Goal: Information Seeking & Learning: Learn about a topic

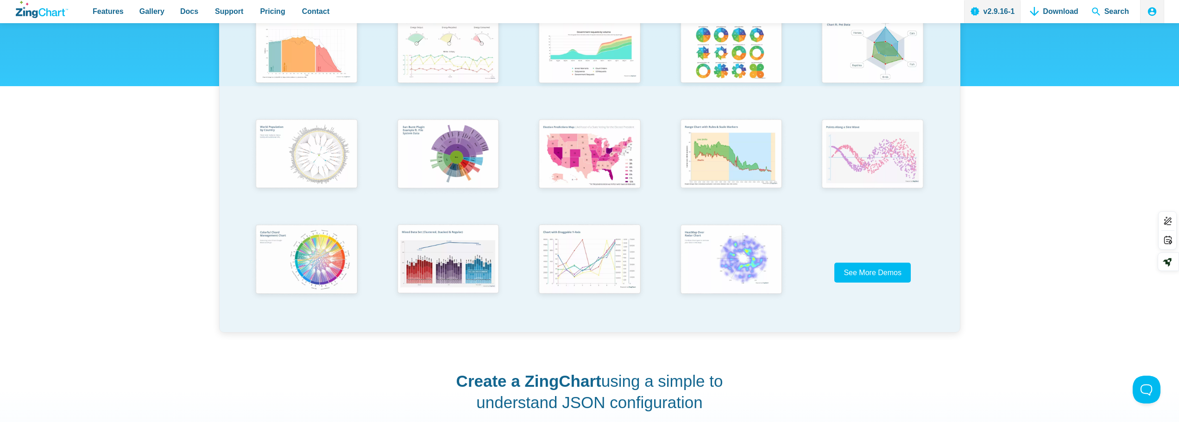
scroll to position [232, 0]
click at [859, 278] on span "See More Demos" at bounding box center [869, 272] width 58 height 13
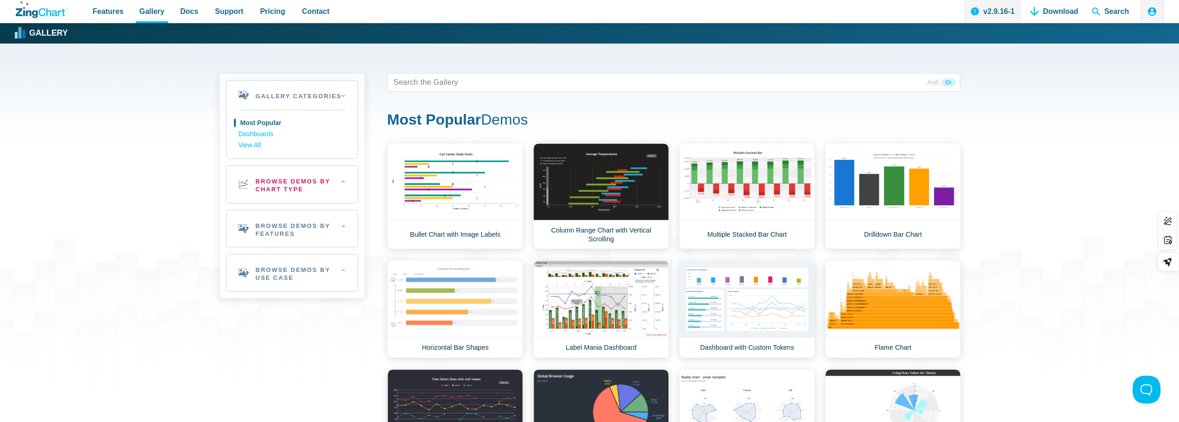
click at [307, 185] on h2 "Browse Demos By Chart Type" at bounding box center [292, 184] width 131 height 37
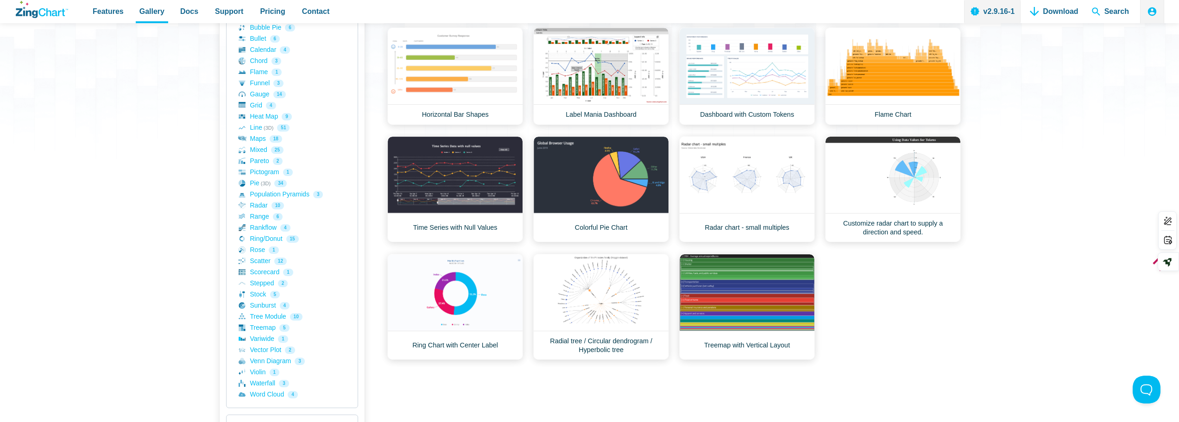
scroll to position [324, 0]
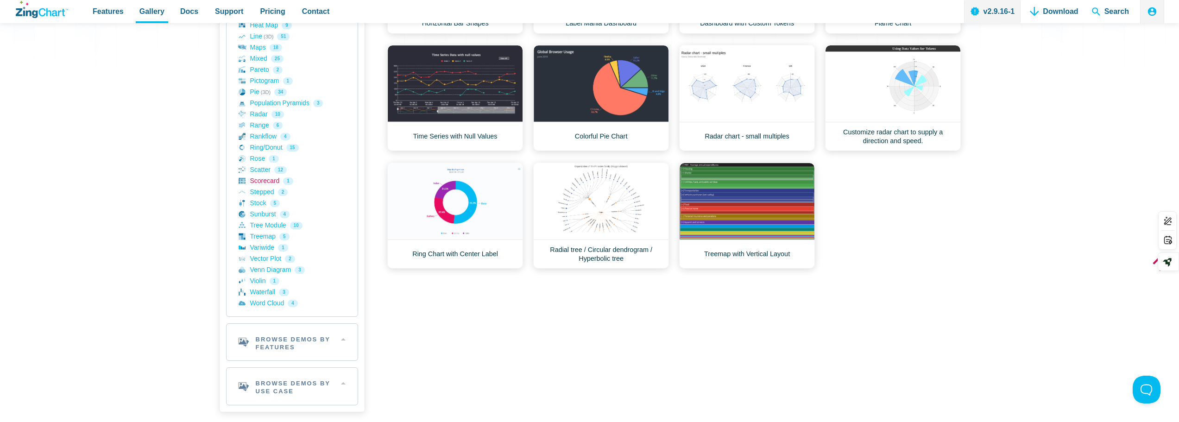
click at [262, 184] on link "Scorecard 1" at bounding box center [292, 181] width 107 height 11
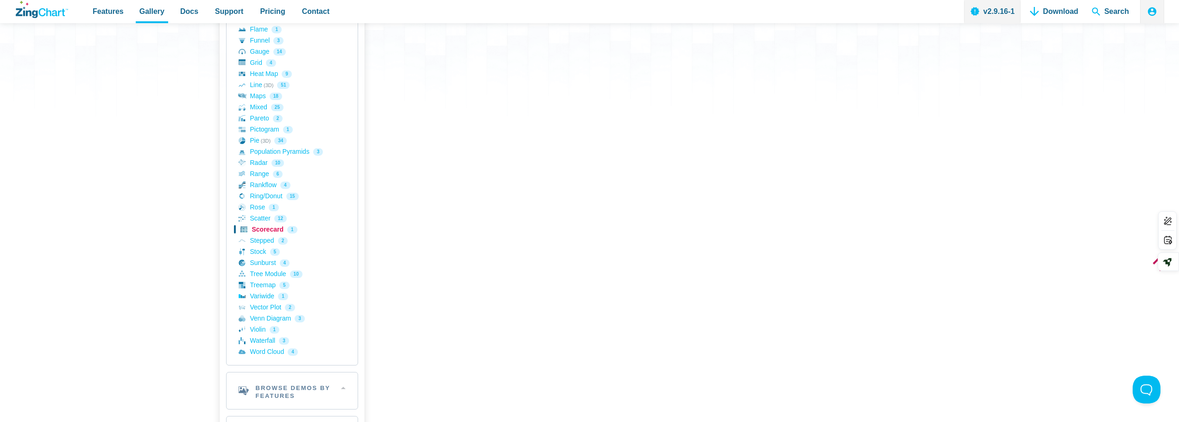
scroll to position [278, 0]
click at [259, 127] on link "Pictogram 1" at bounding box center [292, 127] width 107 height 11
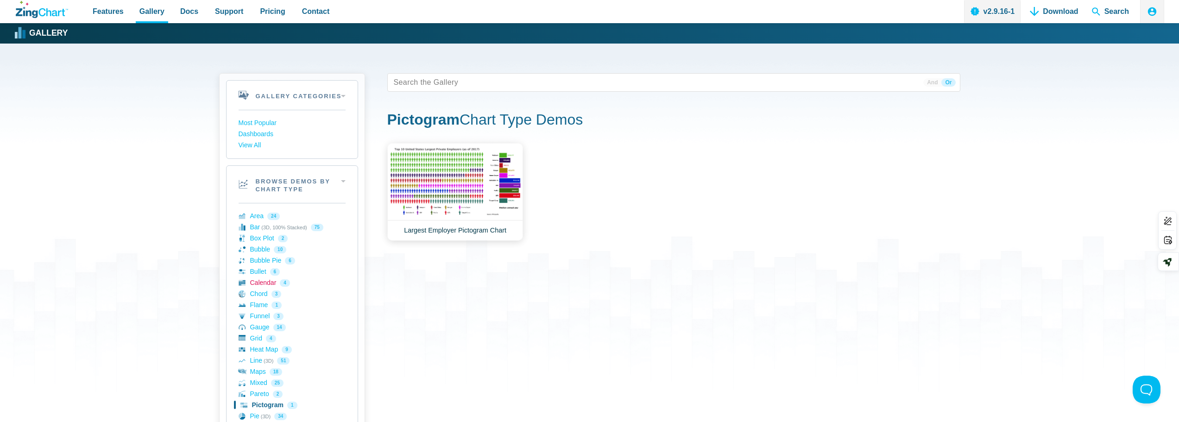
click at [263, 281] on link "Calendar 4" at bounding box center [292, 283] width 107 height 11
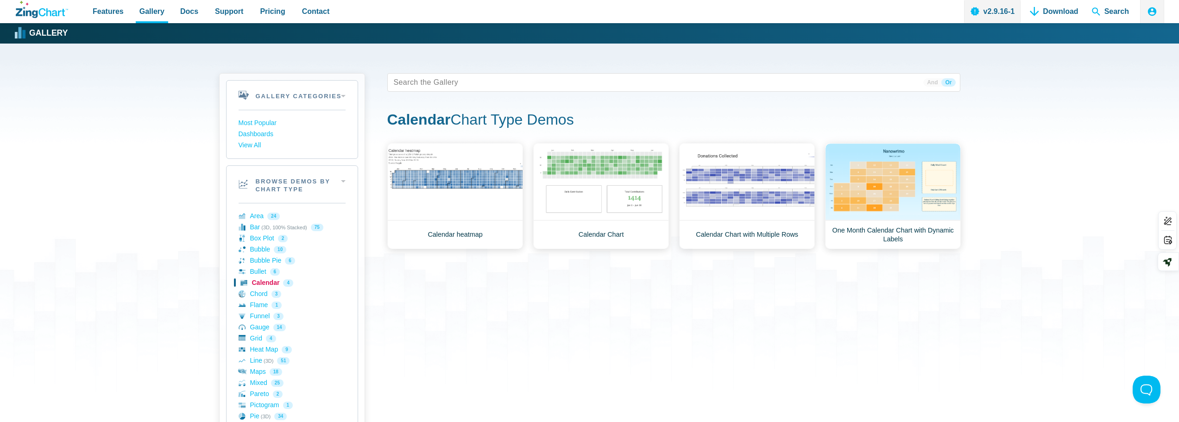
click at [263, 281] on link "Calendar 4" at bounding box center [292, 283] width 107 height 11
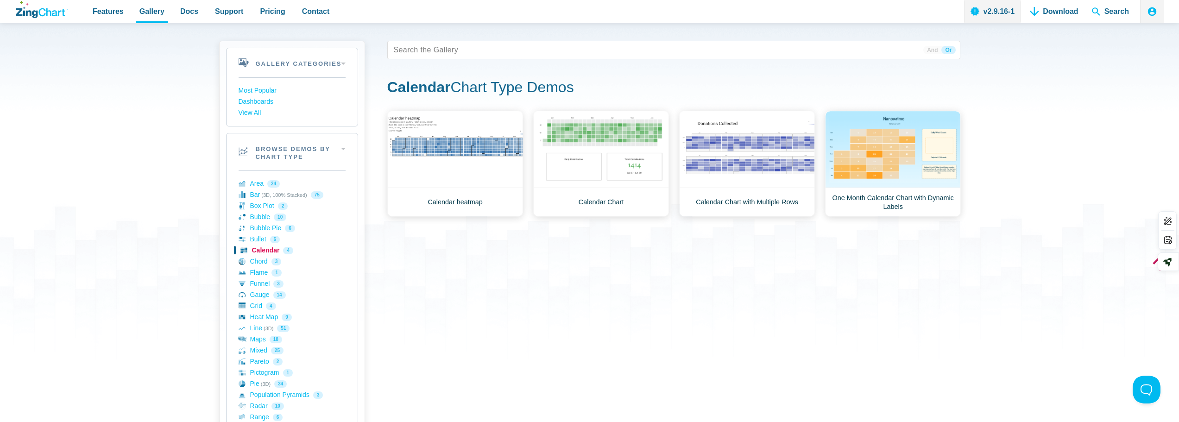
scroll to position [93, 0]
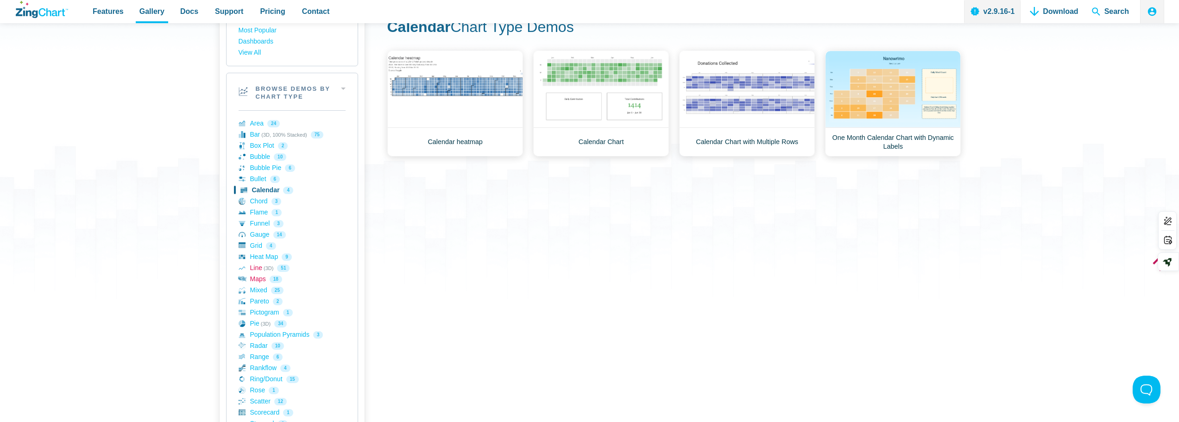
click at [254, 277] on link "Maps 18" at bounding box center [292, 279] width 107 height 11
click at [254, 274] on link "Line (3D) 51" at bounding box center [292, 268] width 107 height 11
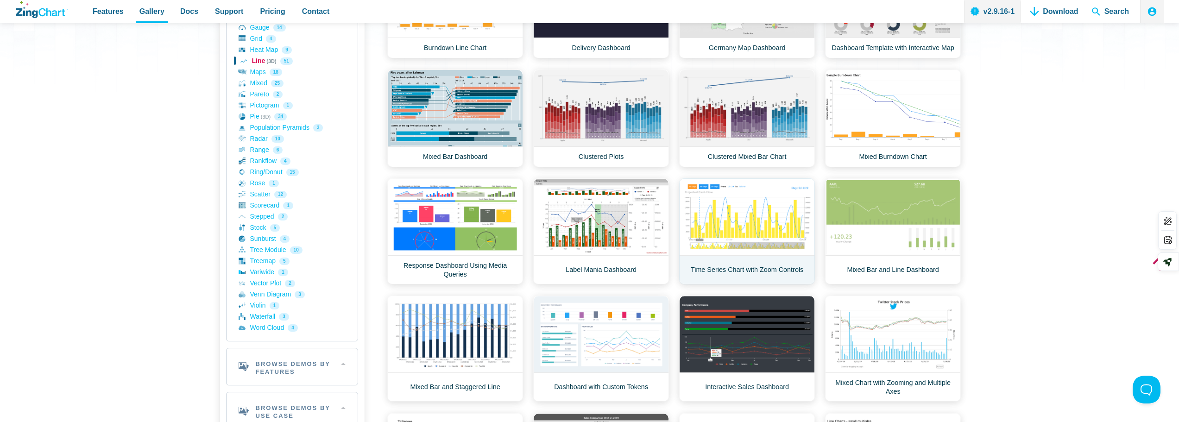
scroll to position [324, 0]
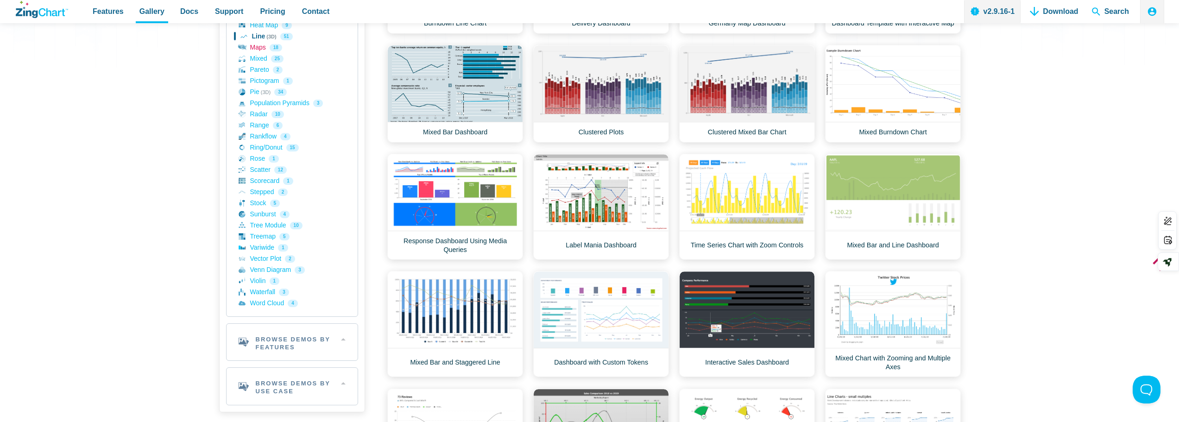
click at [253, 48] on link "Maps 18" at bounding box center [292, 47] width 107 height 11
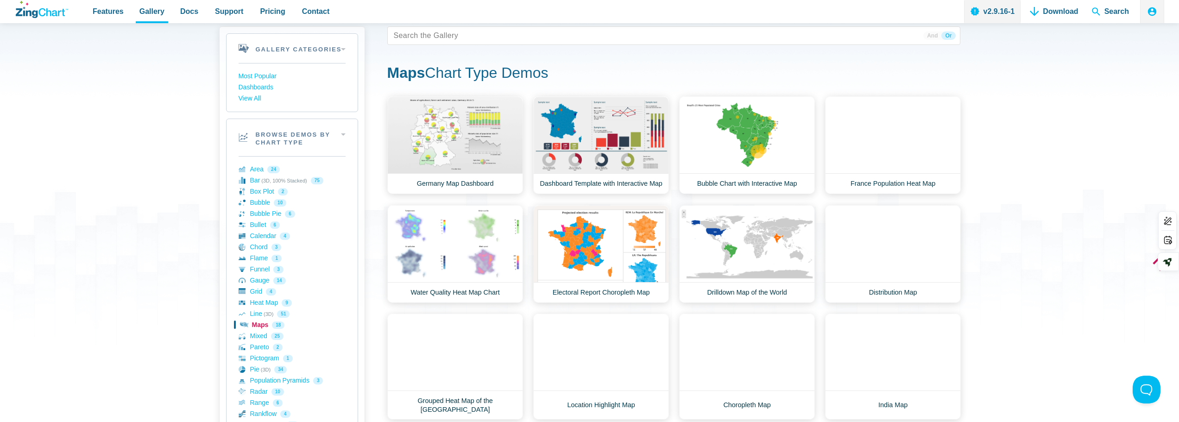
scroll to position [46, 0]
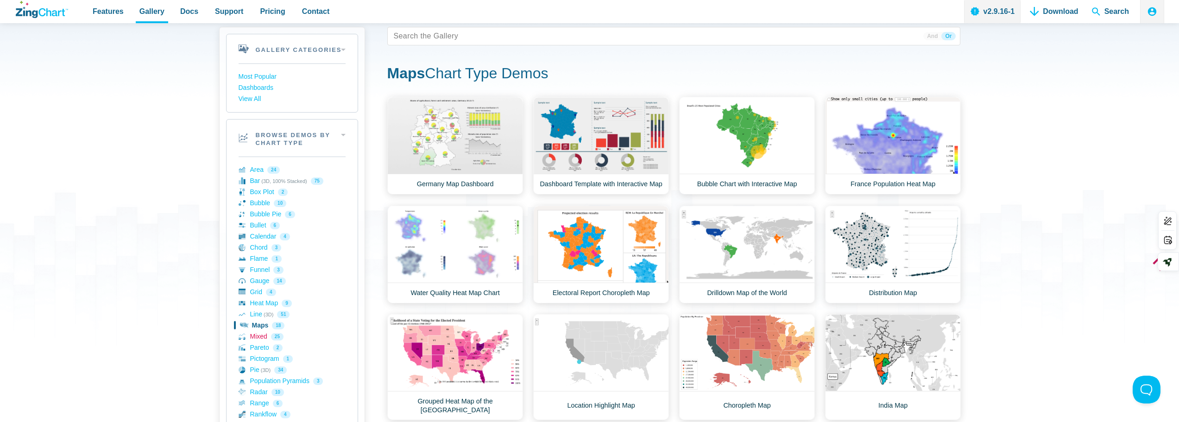
click at [258, 339] on link "Mixed 25" at bounding box center [292, 336] width 107 height 11
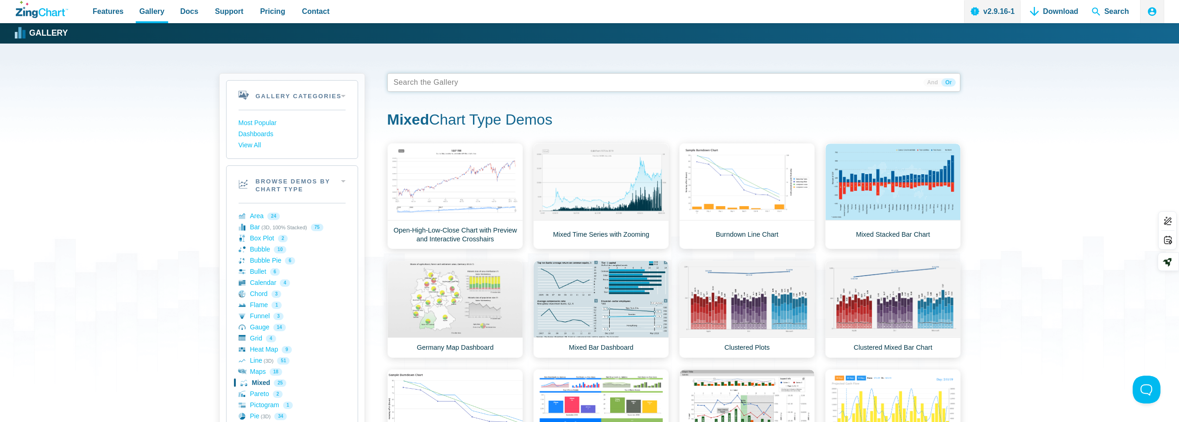
click at [490, 85] on tags "App Content" at bounding box center [673, 82] width 573 height 19
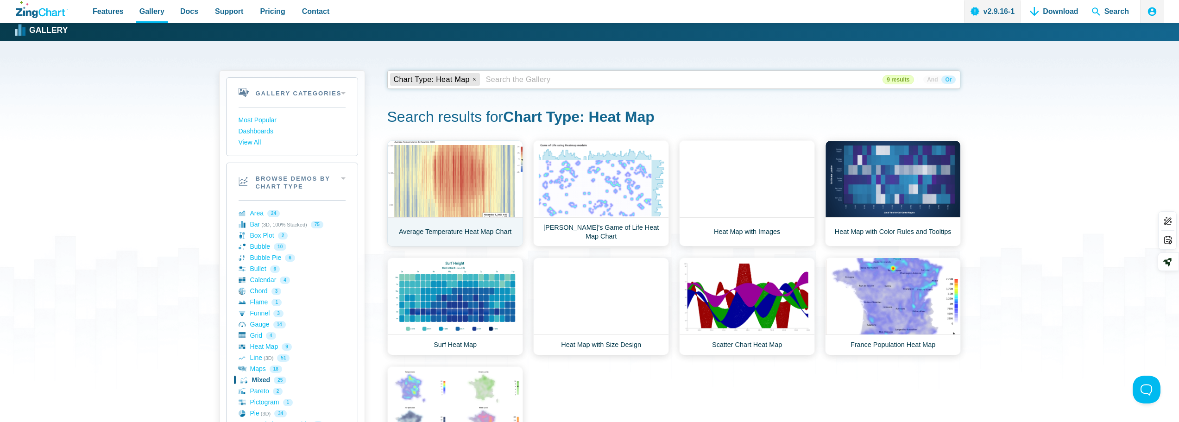
scroll to position [46, 0]
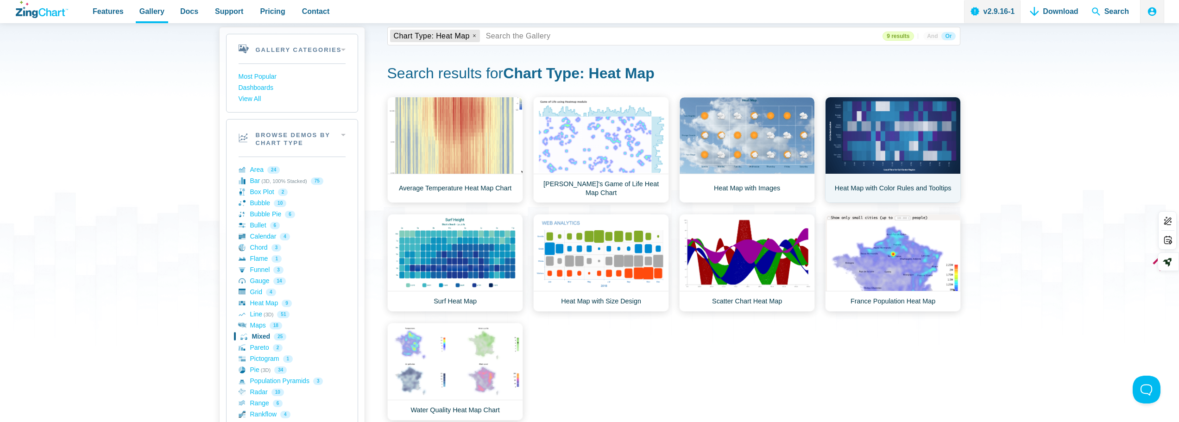
click at [907, 130] on link "Heat Map with Color Rules and Tooltips" at bounding box center [893, 150] width 136 height 106
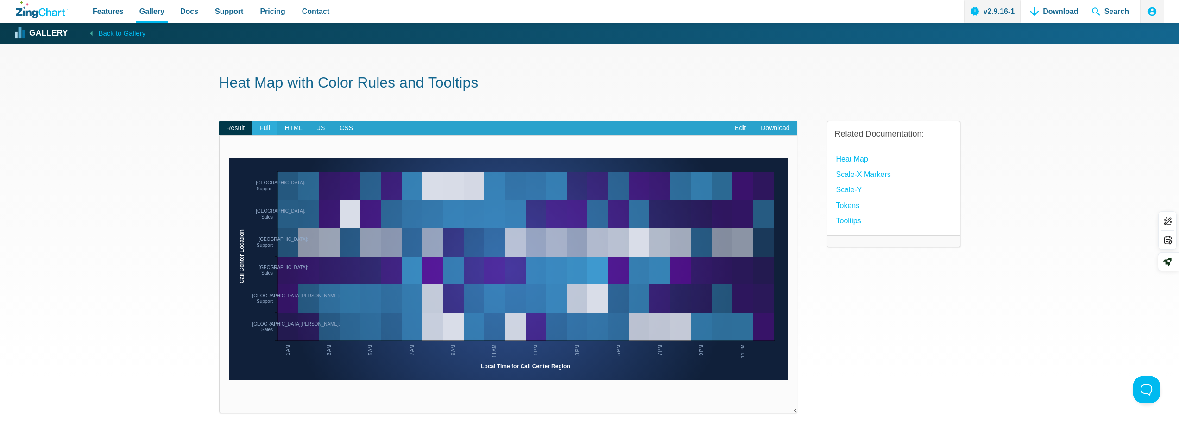
click at [262, 128] on span "Full" at bounding box center [264, 128] width 25 height 15
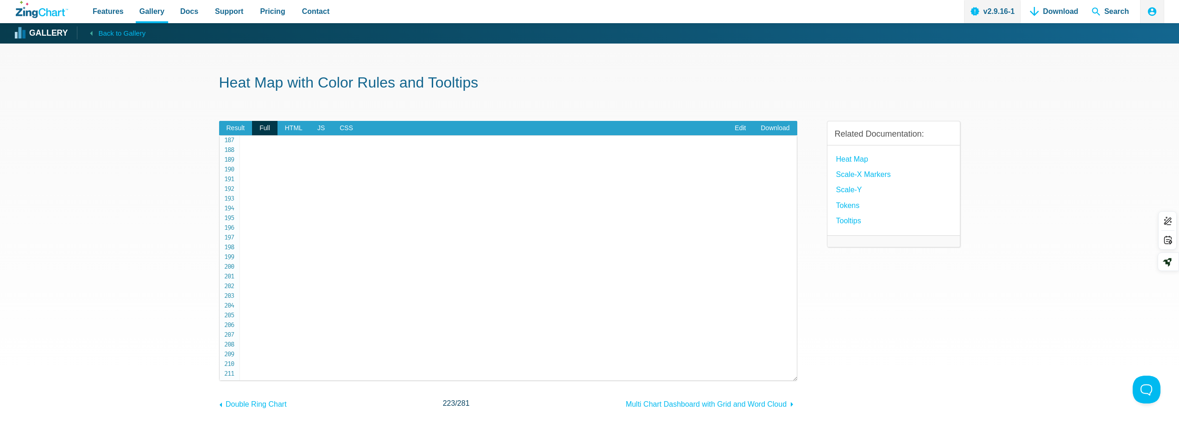
scroll to position [1873, 0]
click at [319, 127] on span "JS" at bounding box center [321, 128] width 22 height 15
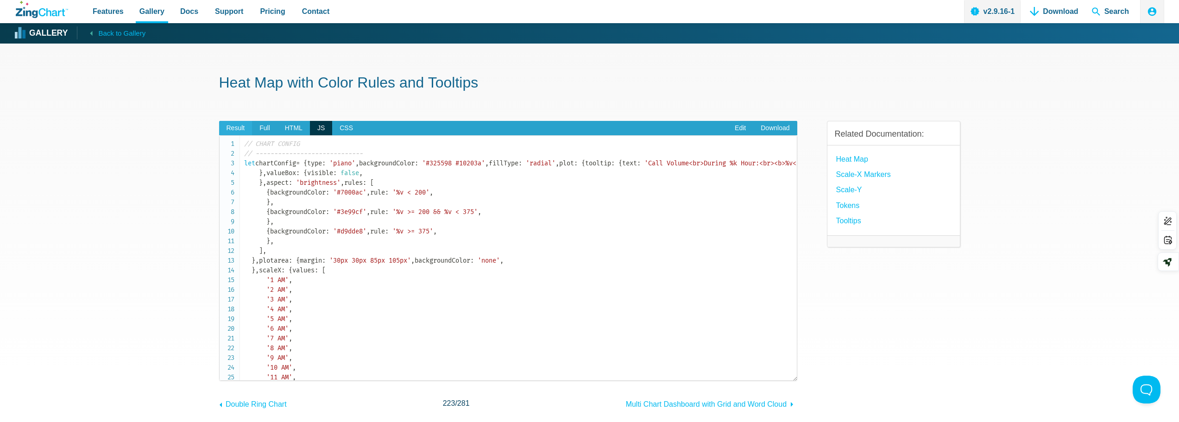
click at [243, 133] on span "Result" at bounding box center [235, 128] width 33 height 15
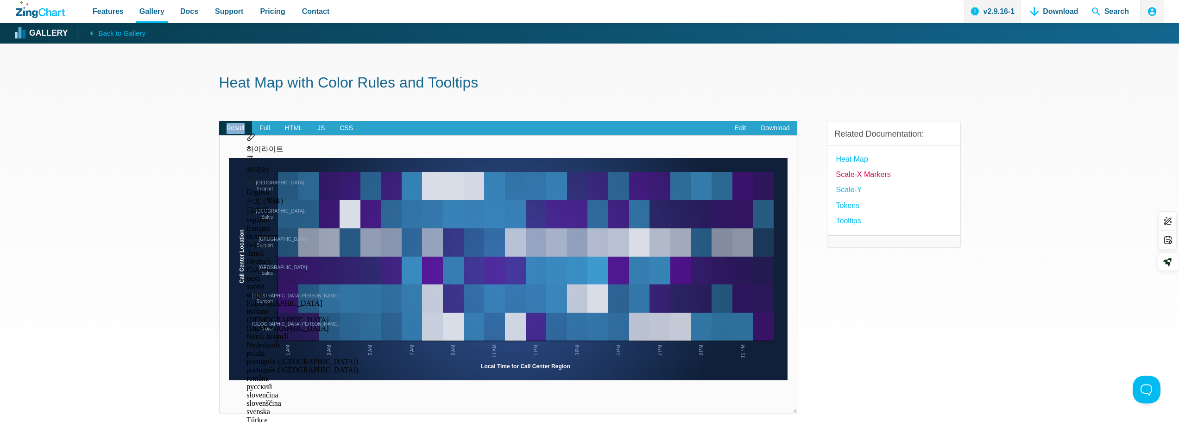
click at [875, 171] on link "Scale-X Markers" at bounding box center [863, 174] width 55 height 13
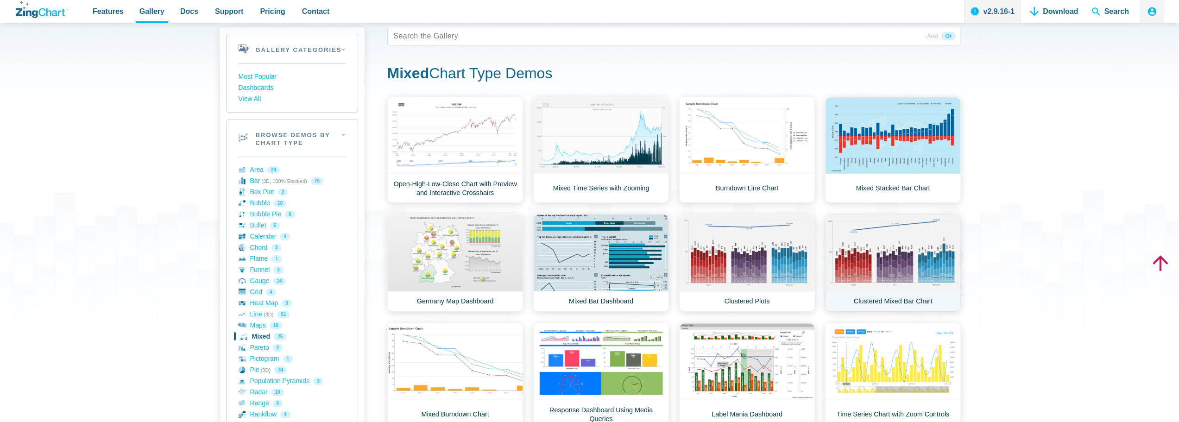
scroll to position [46, 0]
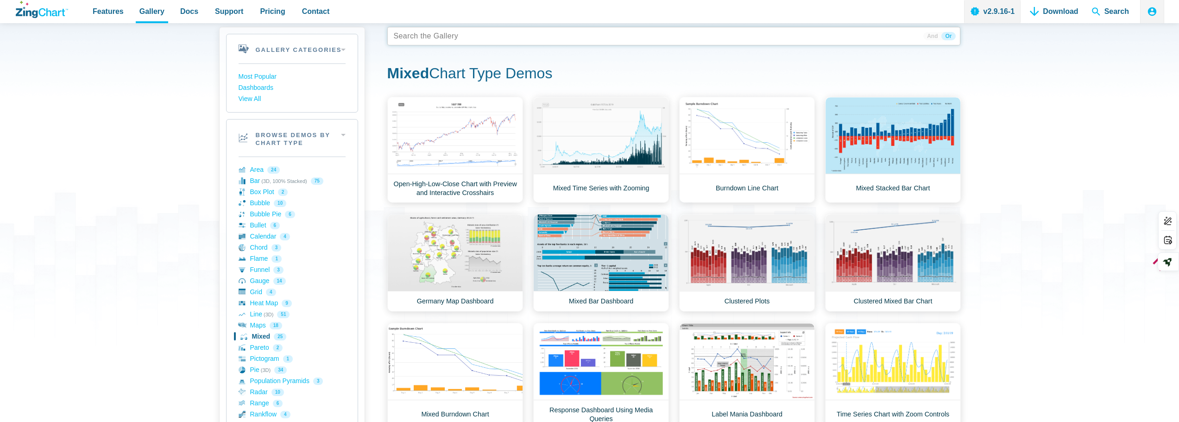
click at [495, 34] on tags "App Content" at bounding box center [673, 36] width 573 height 19
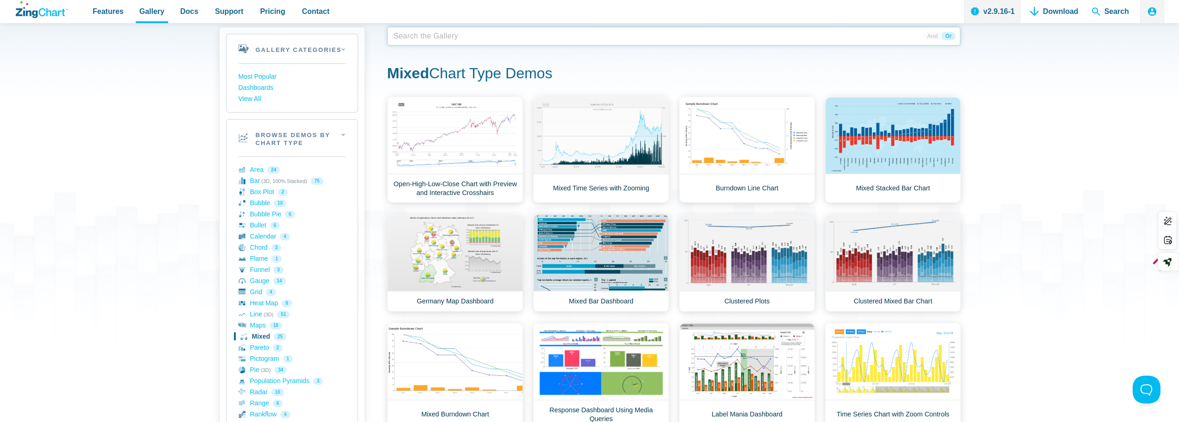
scroll to position [0, 0]
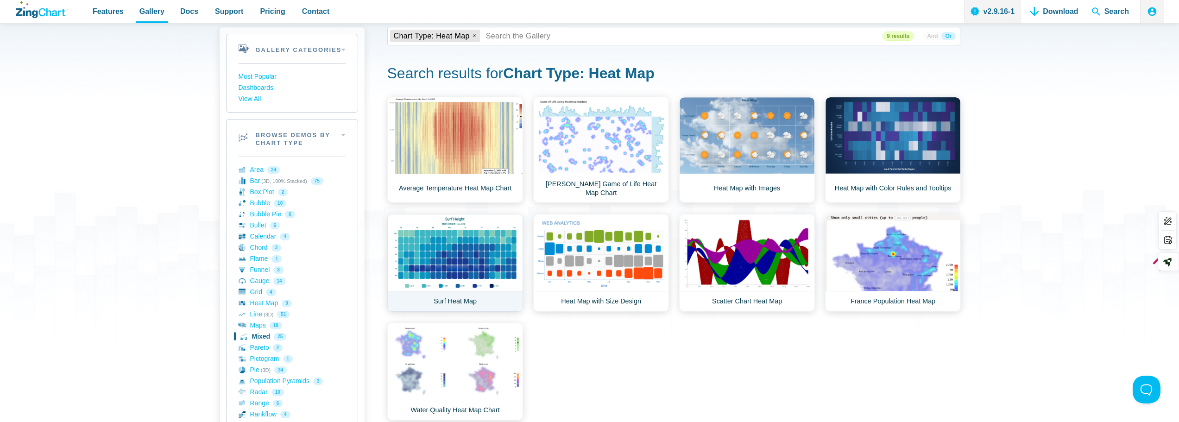
click at [459, 256] on link "Surf Heat Map" at bounding box center [455, 263] width 136 height 98
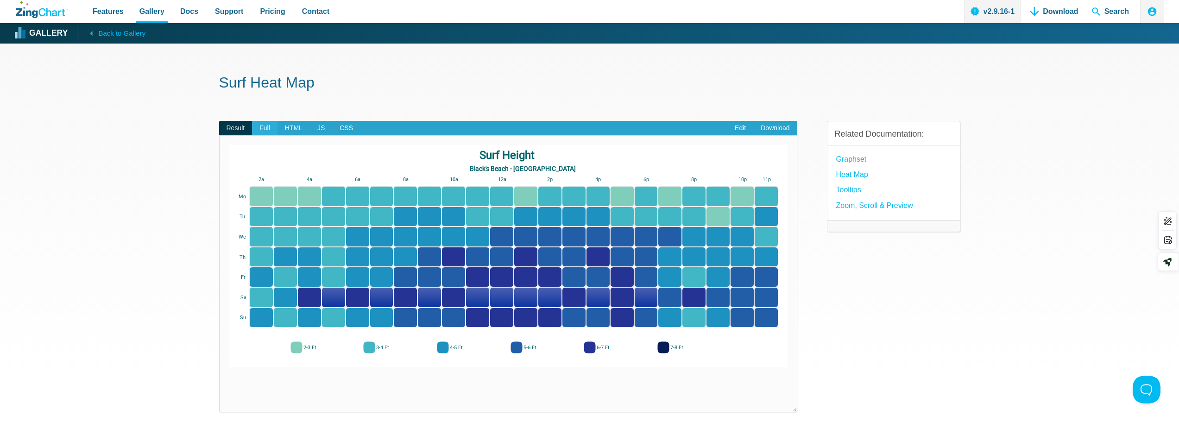
click at [255, 130] on span "Full" at bounding box center [264, 128] width 25 height 15
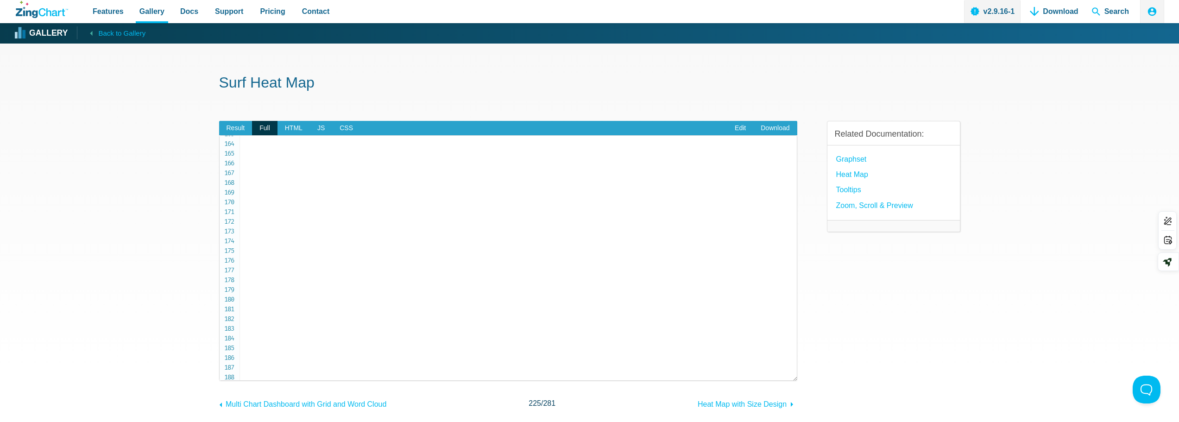
scroll to position [1714, 0]
click at [291, 130] on span "HTML" at bounding box center [294, 128] width 32 height 15
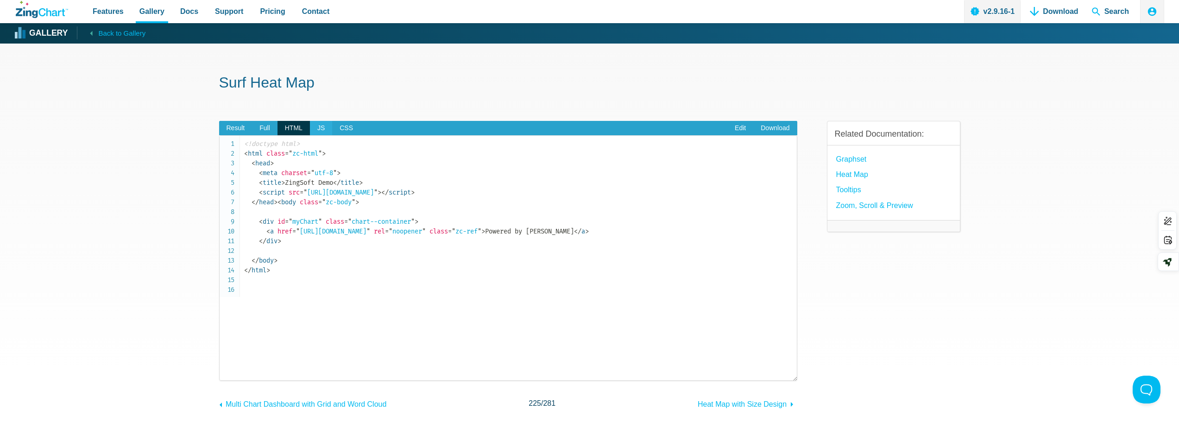
click at [318, 129] on span "JS" at bounding box center [321, 128] width 22 height 15
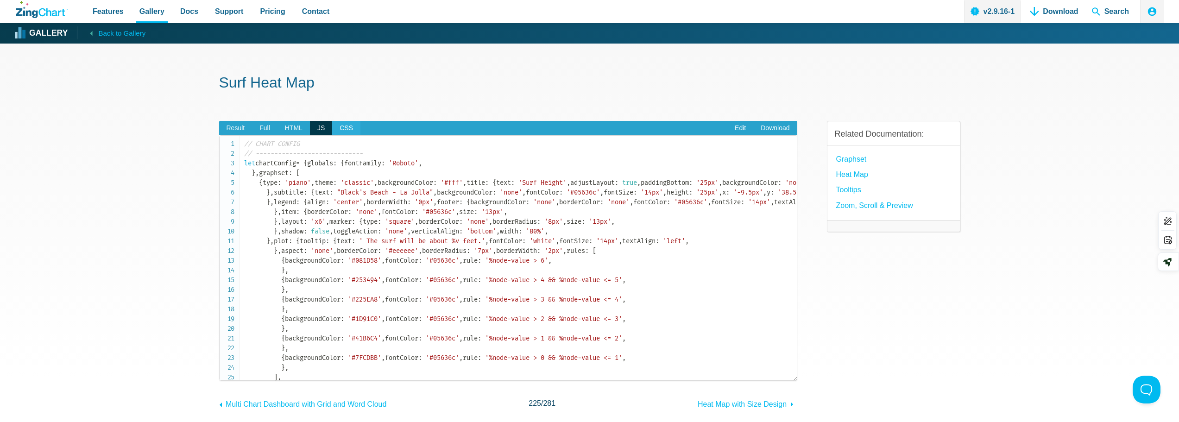
click at [347, 130] on span "CSS" at bounding box center [346, 128] width 28 height 15
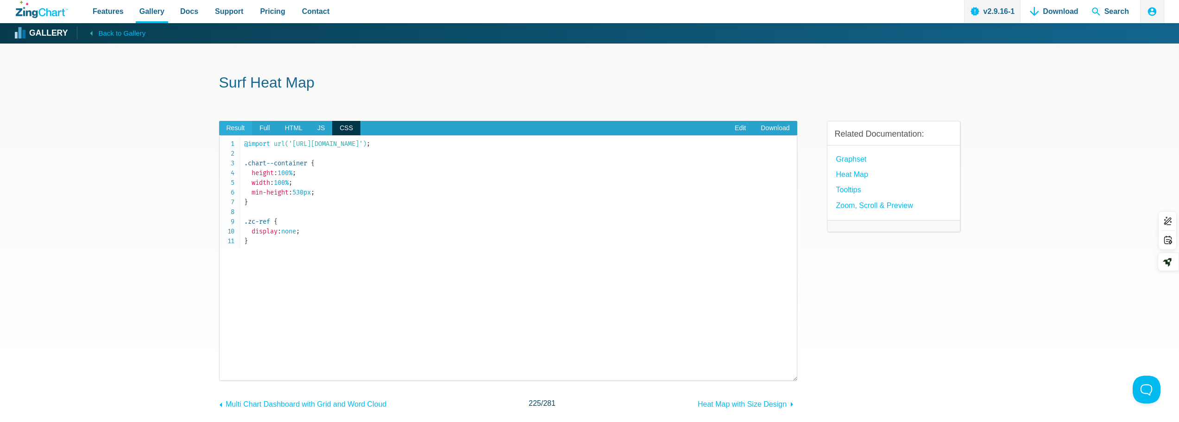
click at [236, 130] on span "Result" at bounding box center [235, 128] width 33 height 15
